Goal: Transaction & Acquisition: Obtain resource

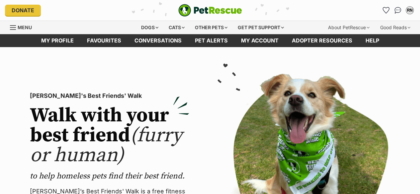
click at [387, 10] on icon "Favourites" at bounding box center [385, 10] width 6 height 6
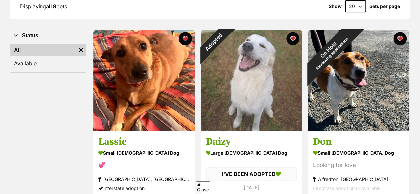
scroll to position [120, 0]
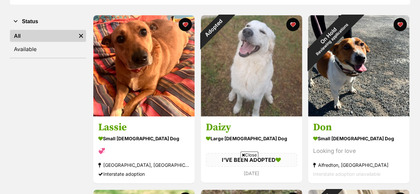
click at [113, 128] on h3 "Lassie" at bounding box center [143, 127] width 91 height 13
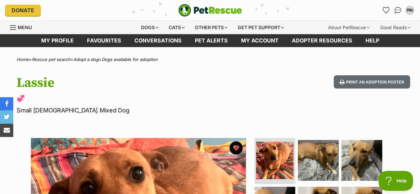
click at [397, 11] on img "Conversations" at bounding box center [397, 10] width 7 height 7
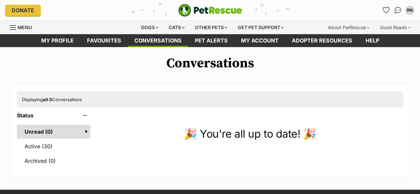
click at [40, 144] on link "Active (30)" at bounding box center [53, 146] width 73 height 14
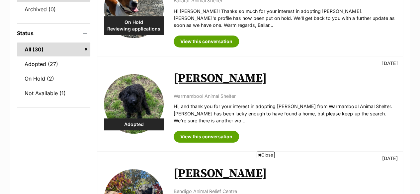
scroll to position [164, 0]
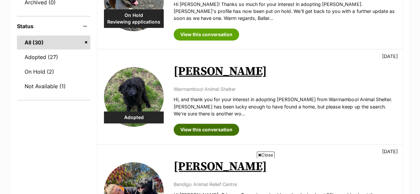
click at [212, 124] on link "View this conversation" at bounding box center [205, 130] width 65 height 12
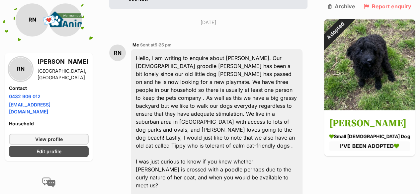
scroll to position [160, 0]
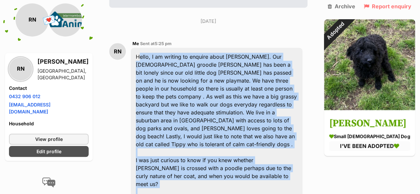
drag, startPoint x: 141, startPoint y: 33, endPoint x: 236, endPoint y: 152, distance: 152.6
click at [236, 152] on div "Hello, I am writing to enquire about Toby. Our 3 year old groodle Bailey has be…" at bounding box center [216, 128] width 171 height 161
copy div "Hello, I am writing to enquire about Toby. Our 3 year old groodle Bailey has be…"
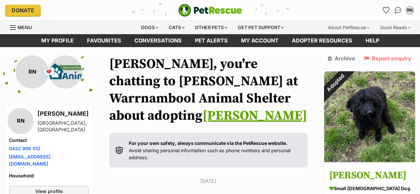
click at [385, 9] on icon "Favourites" at bounding box center [385, 10] width 6 height 6
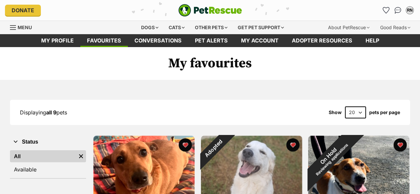
click at [131, 171] on img at bounding box center [143, 186] width 101 height 101
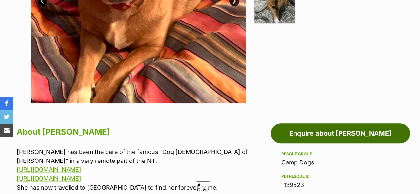
click at [314, 132] on link "Enquire about [PERSON_NAME]" at bounding box center [339, 133] width 139 height 20
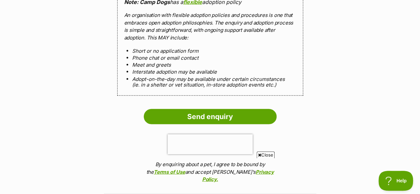
scroll to position [652, 0]
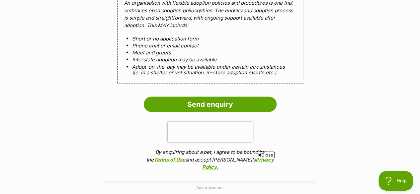
click at [214, 102] on input "Send enquiry" at bounding box center [210, 104] width 133 height 15
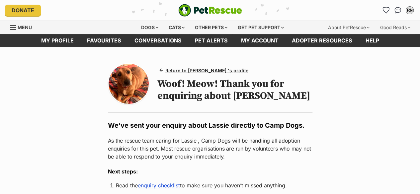
click at [386, 11] on icon "Favourites" at bounding box center [385, 10] width 6 height 6
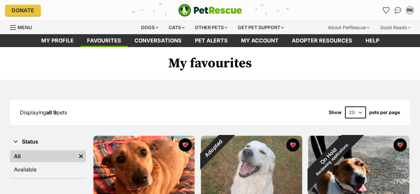
click at [125, 159] on img at bounding box center [143, 186] width 101 height 101
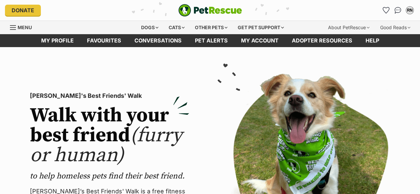
click at [385, 10] on icon "Favourites" at bounding box center [385, 10] width 6 height 6
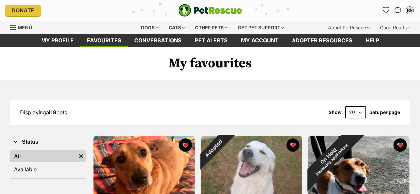
click at [156, 151] on img at bounding box center [143, 186] width 101 height 101
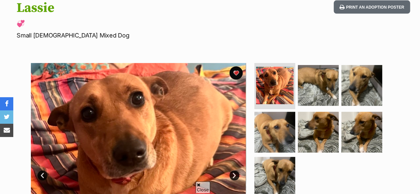
scroll to position [84, 0]
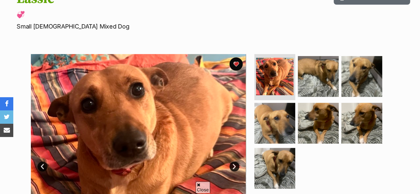
click at [285, 120] on img at bounding box center [274, 123] width 41 height 41
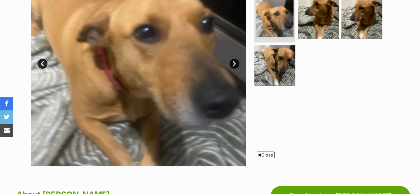
scroll to position [201, 0]
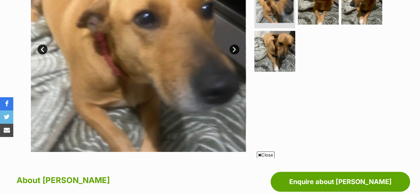
click at [285, 45] on img at bounding box center [274, 51] width 41 height 41
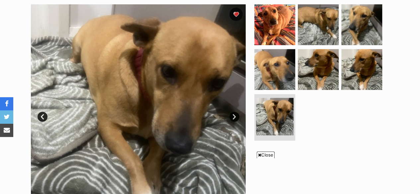
scroll to position [129, 0]
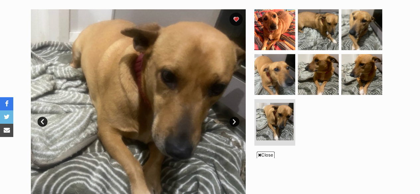
click at [322, 68] on img at bounding box center [317, 74] width 41 height 41
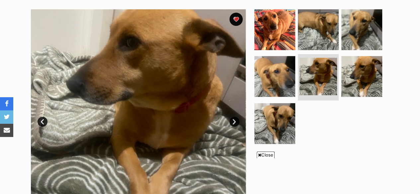
click at [360, 70] on img at bounding box center [361, 76] width 41 height 41
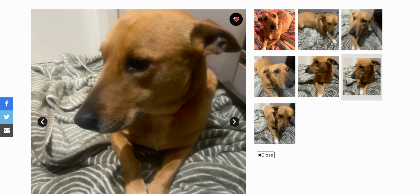
click at [361, 38] on img at bounding box center [361, 29] width 41 height 41
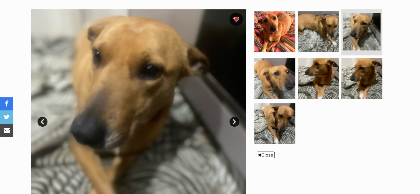
click at [324, 37] on img at bounding box center [317, 31] width 41 height 41
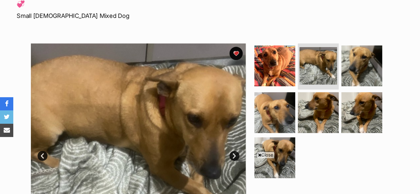
scroll to position [80, 0]
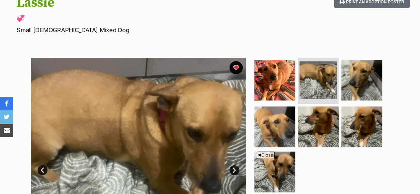
click at [268, 114] on img at bounding box center [274, 126] width 41 height 41
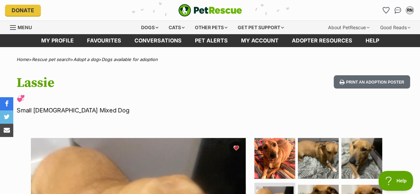
scroll to position [0, 0]
